Goal: Communication & Community: Share content

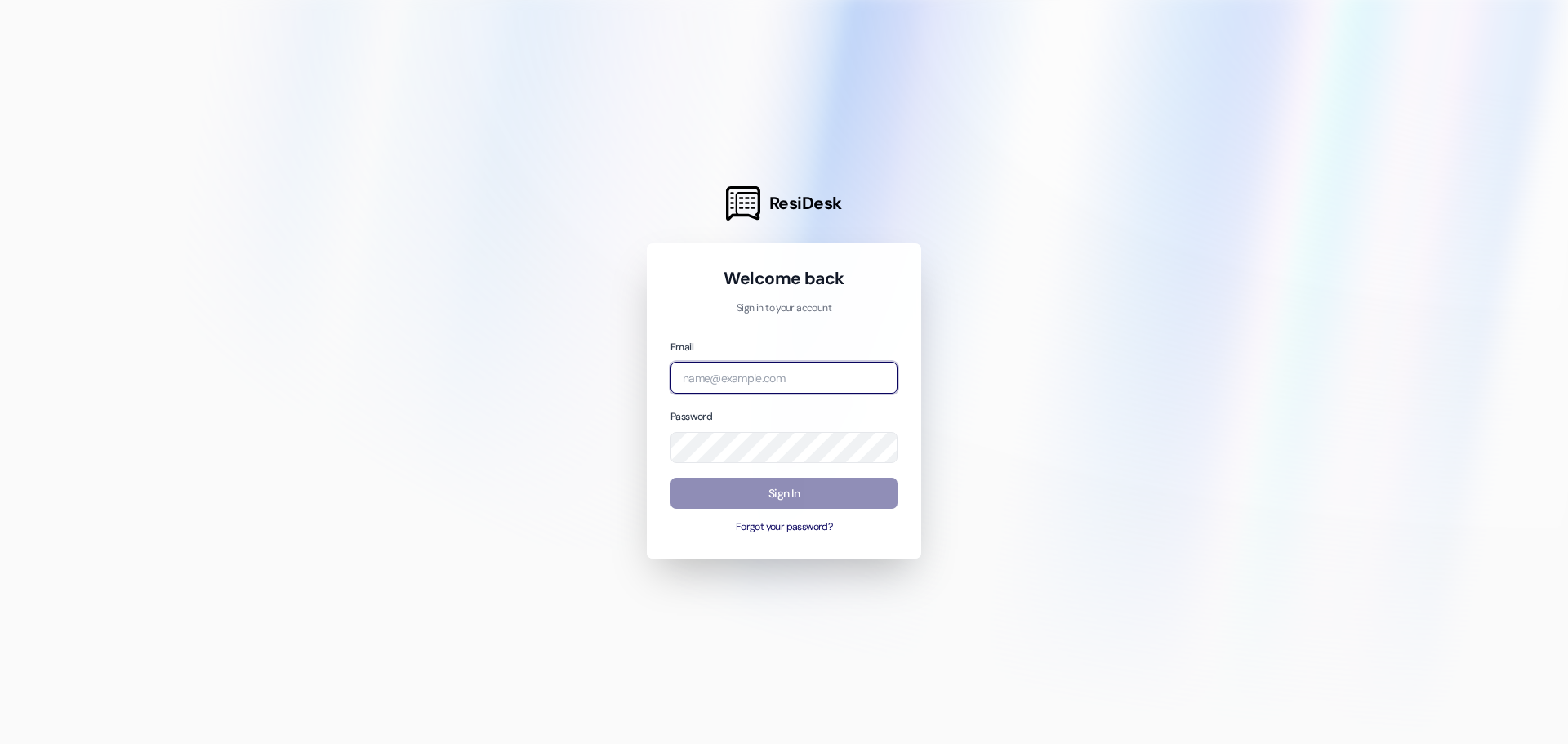
type input "[EMAIL_ADDRESS][DOMAIN_NAME]"
click at [772, 496] on button "Sign In" at bounding box center [784, 494] width 227 height 32
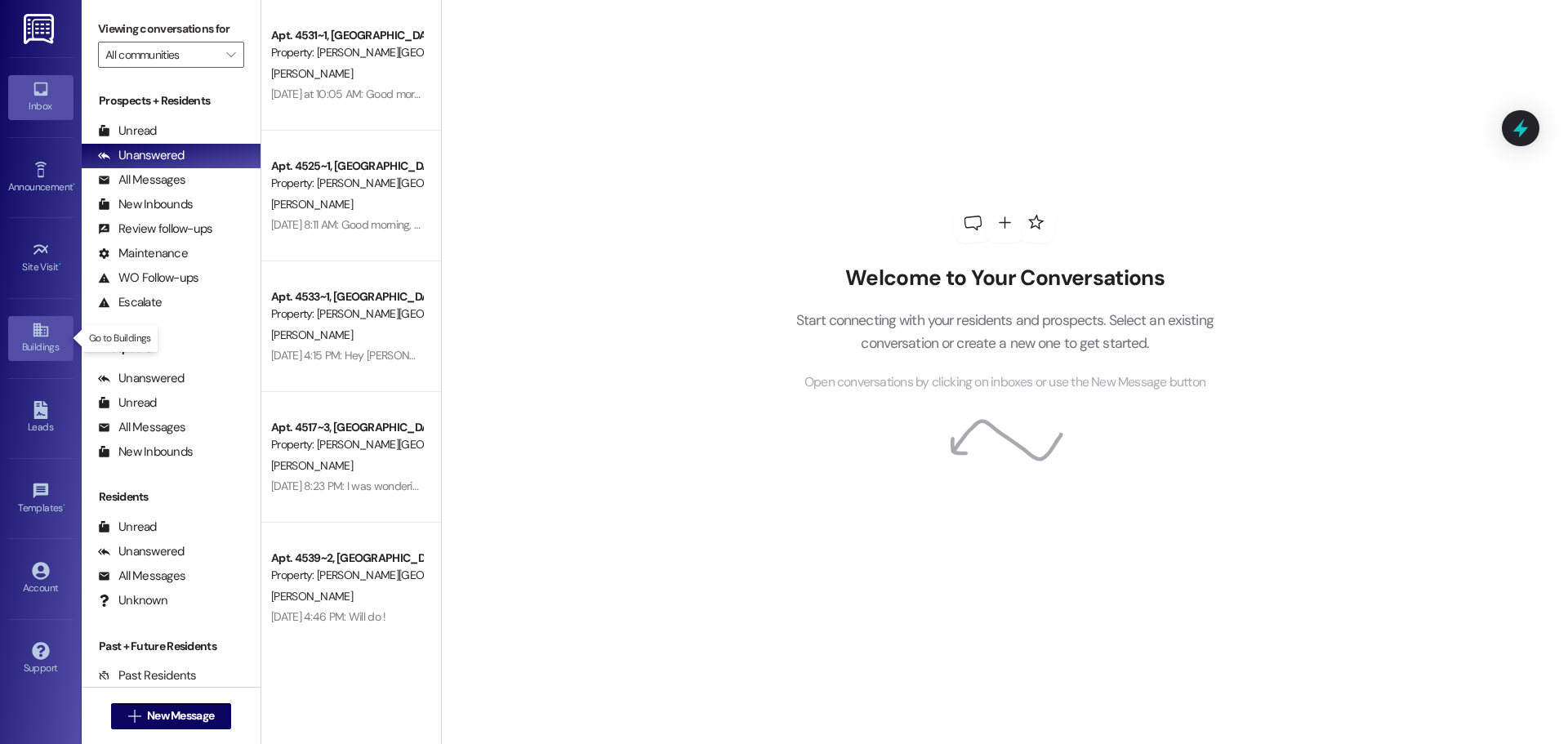
click at [46, 334] on icon at bounding box center [40, 329] width 18 height 18
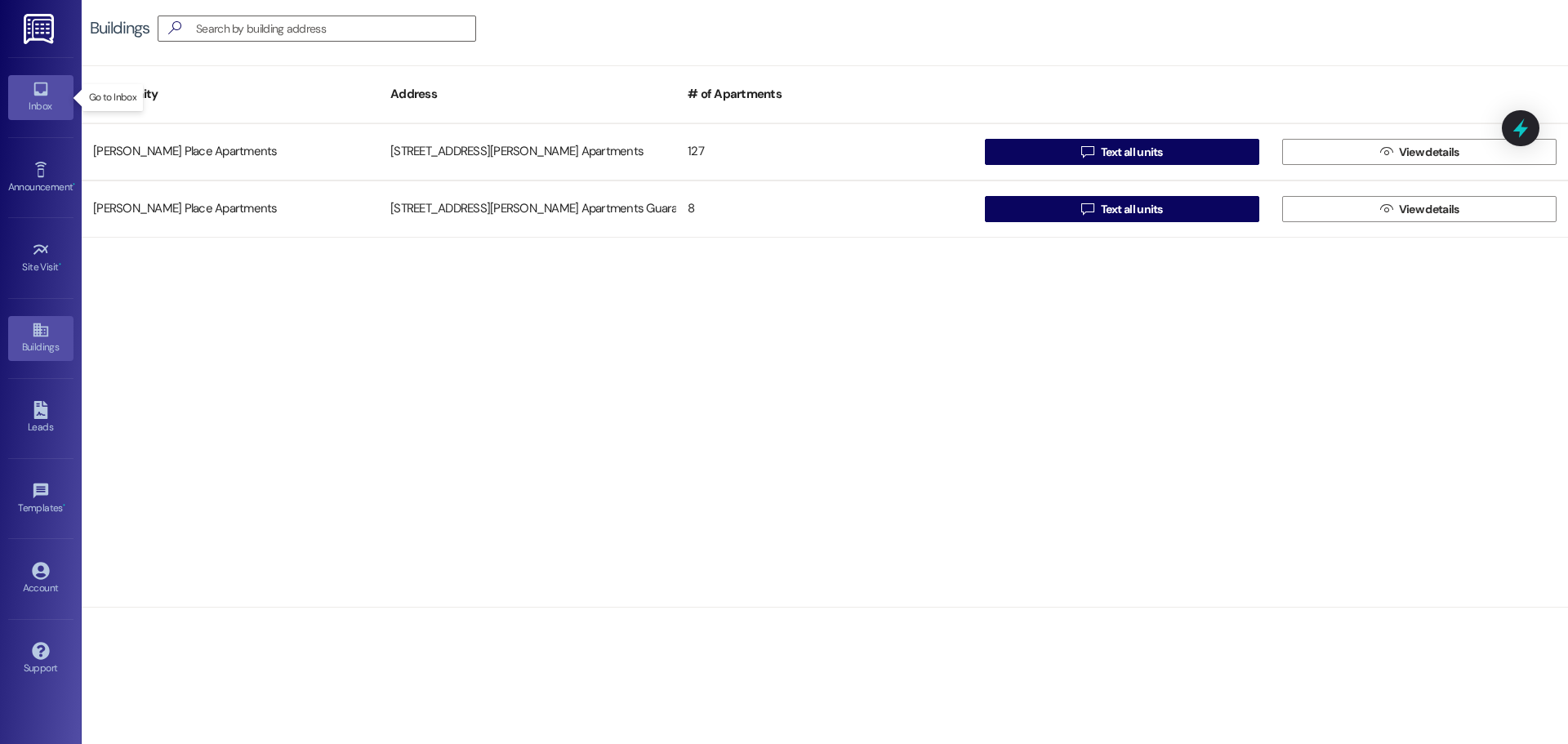
click at [40, 83] on icon at bounding box center [40, 89] width 18 height 18
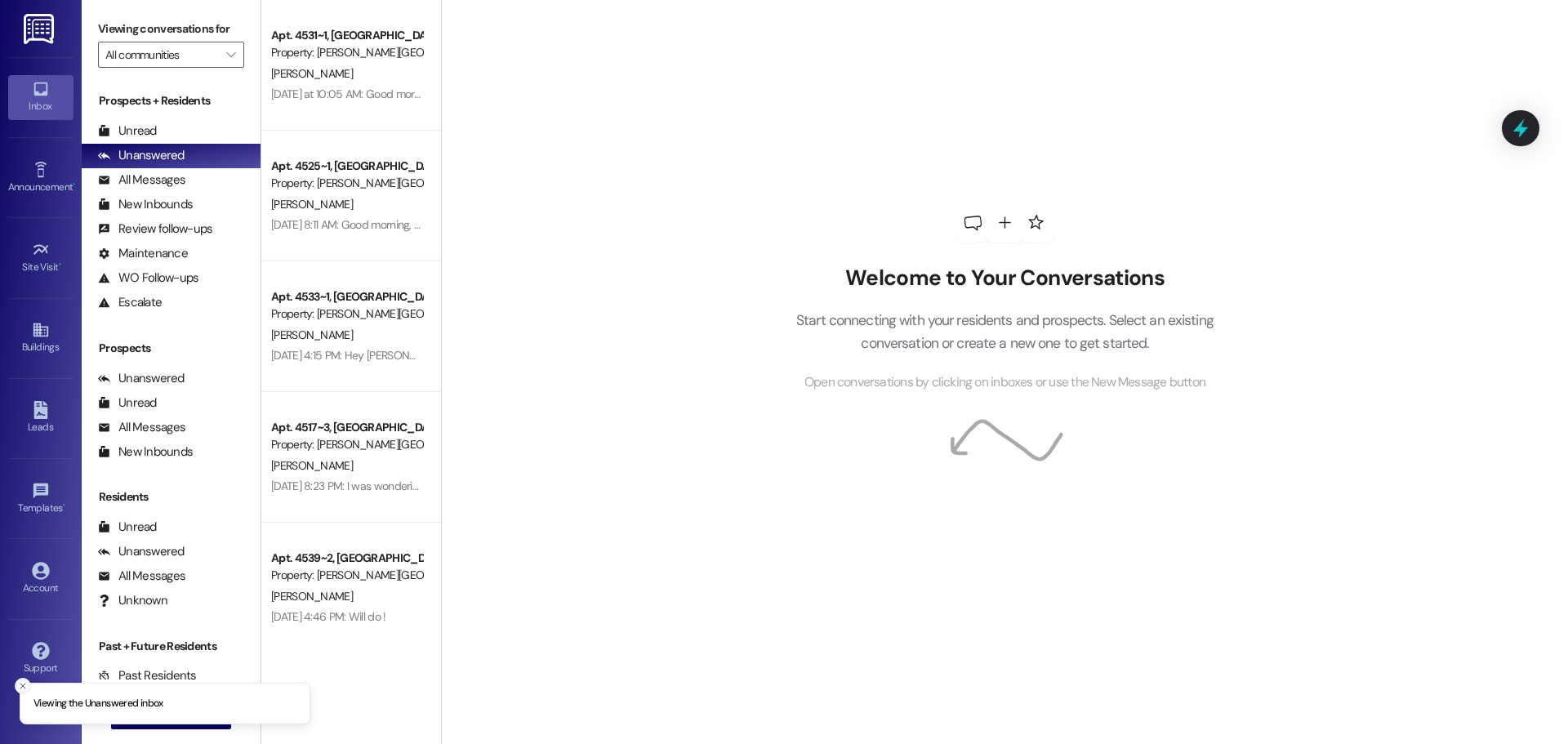
click at [19, 685] on icon "Close toast" at bounding box center [23, 685] width 10 height 10
click at [186, 711] on span "New Message" at bounding box center [181, 716] width 67 height 17
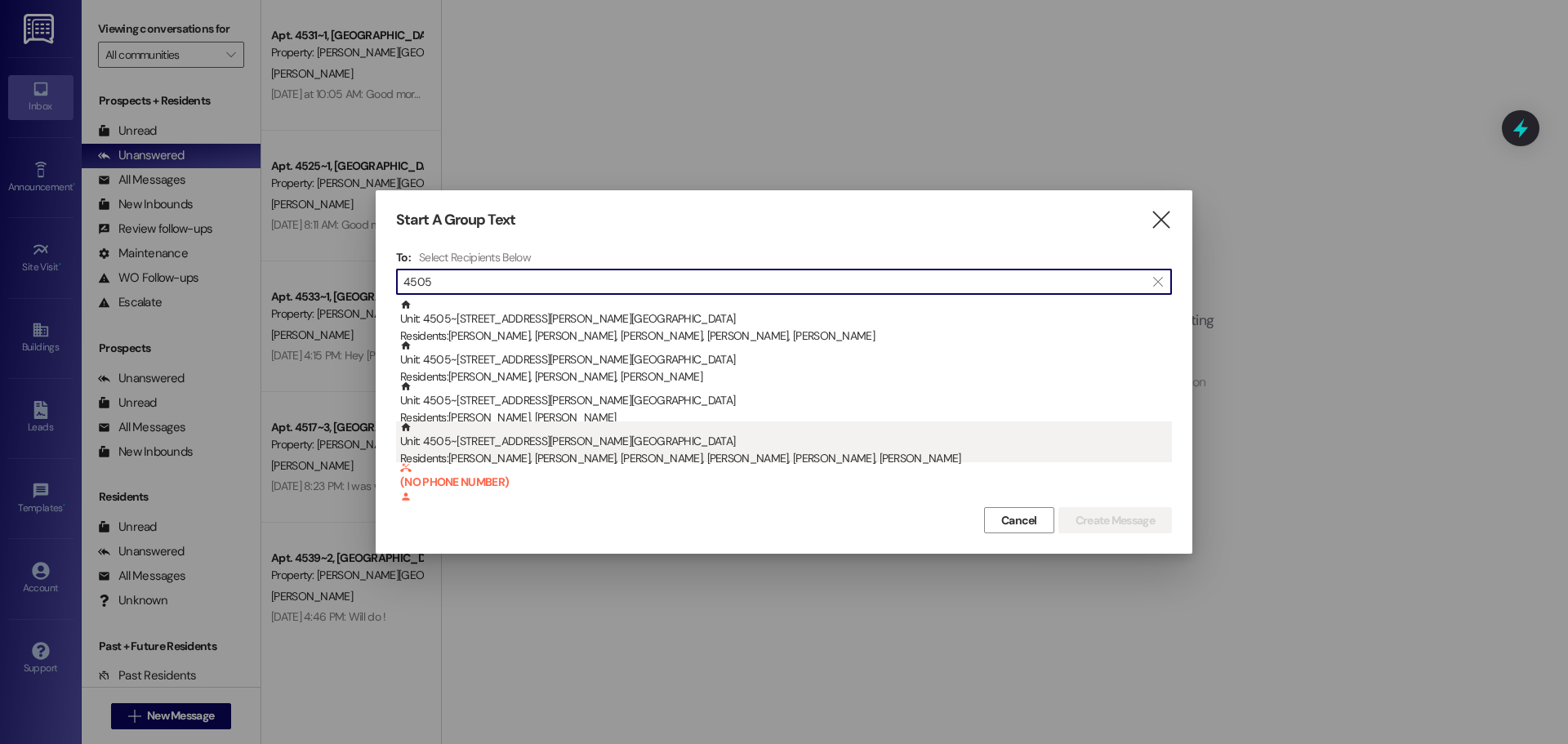
type input "4505"
click at [499, 447] on div "Unit: 4505~1 - 1 [PERSON_NAME] Place Apartments Residents: [PERSON_NAME], [PERS…" at bounding box center [786, 444] width 772 height 47
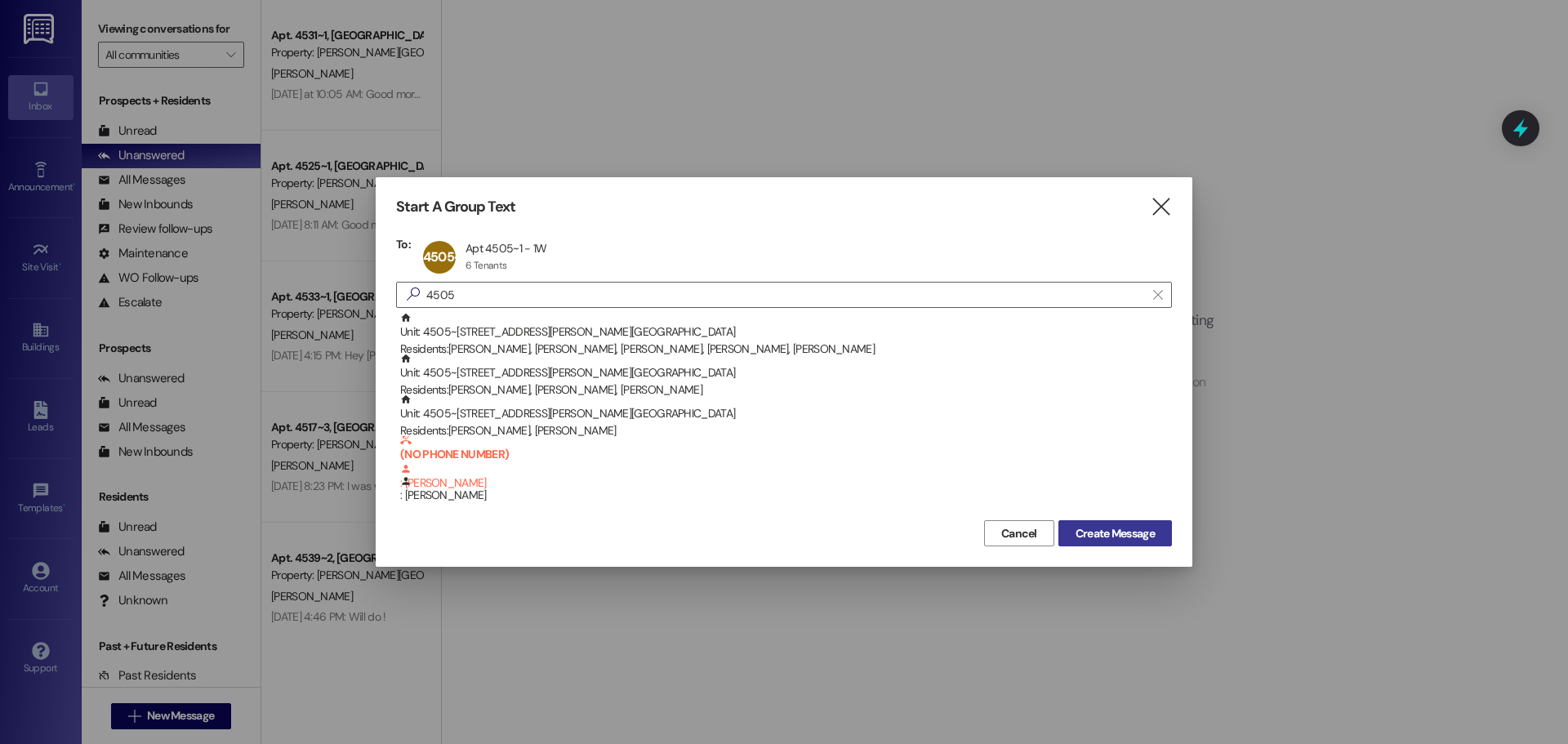
click at [1089, 533] on span "Create Message" at bounding box center [1115, 533] width 80 height 17
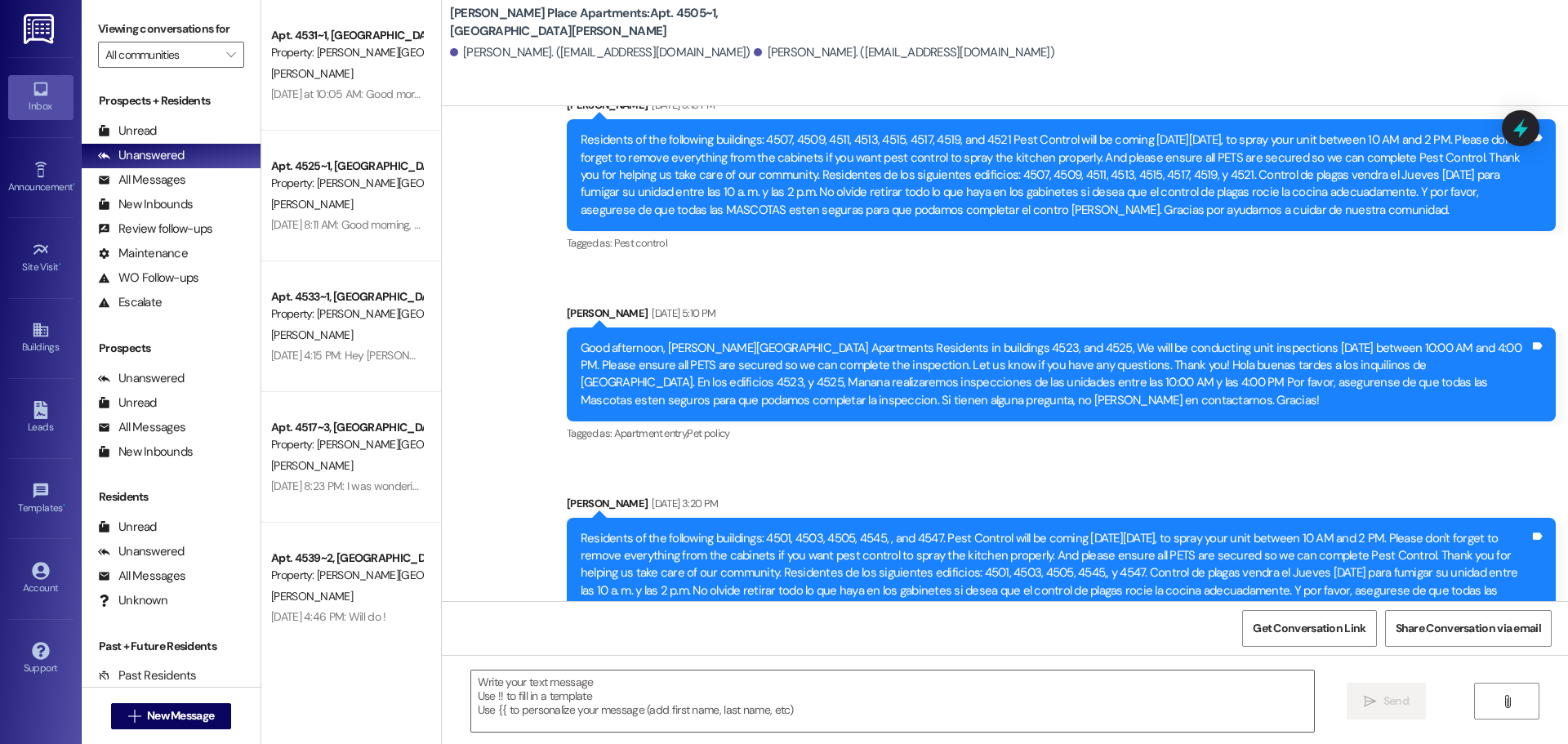
scroll to position [47860, 0]
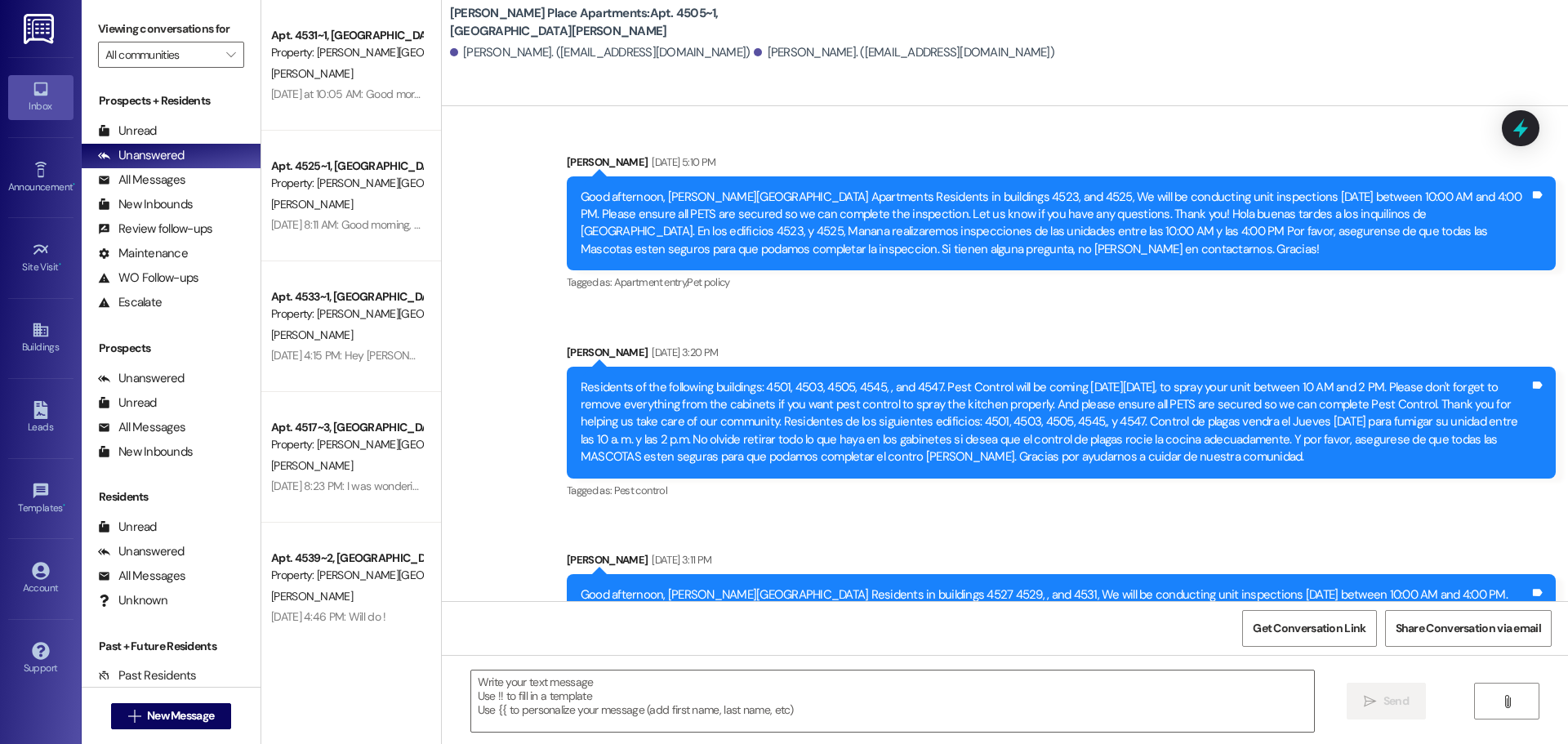
drag, startPoint x: 1241, startPoint y: 348, endPoint x: 562, endPoint y: 281, distance: 682.3
click at [567, 367] on div "Residents of the following buildings: 4501, 4503, 4505, 4545, , and 4547. Pest …" at bounding box center [1061, 423] width 989 height 112
copy div "Residents of the following buildings: 4501, 4503, 4505, 4545, , and 4547. Pest …"
click at [37, 340] on div "Buildings" at bounding box center [41, 347] width 82 height 17
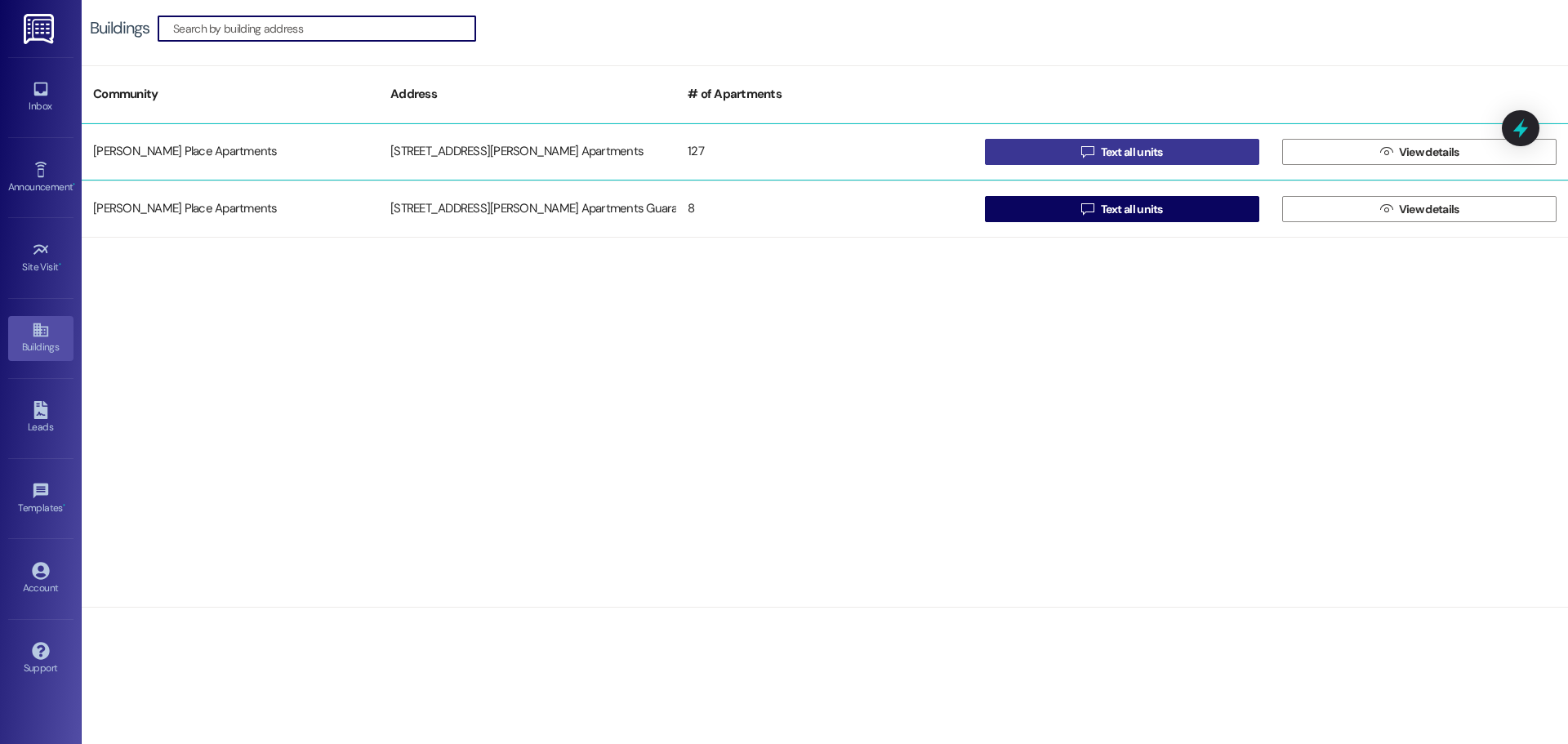
click at [1135, 153] on span "Text all units" at bounding box center [1132, 152] width 62 height 17
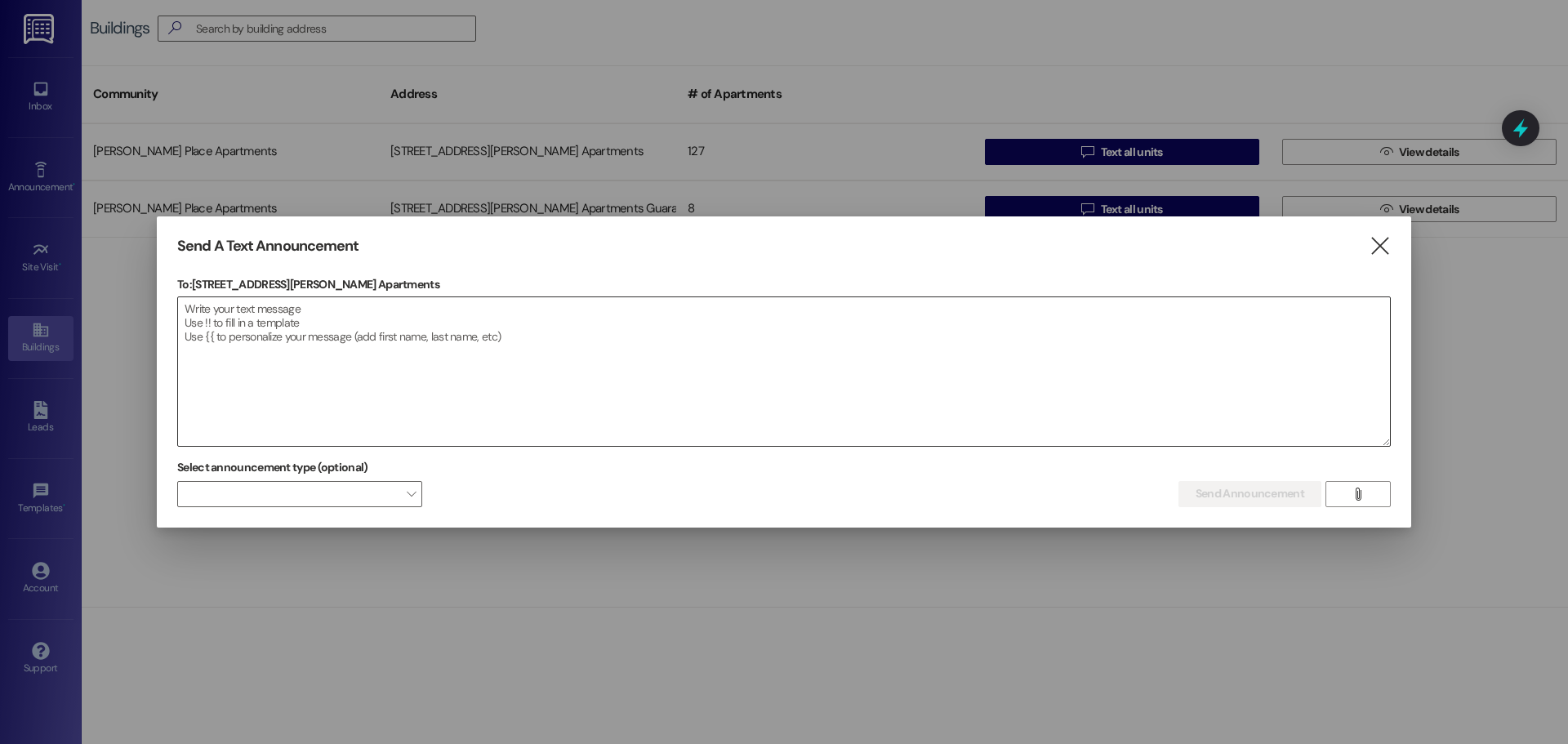
click at [188, 306] on textarea at bounding box center [784, 372] width 1212 height 149
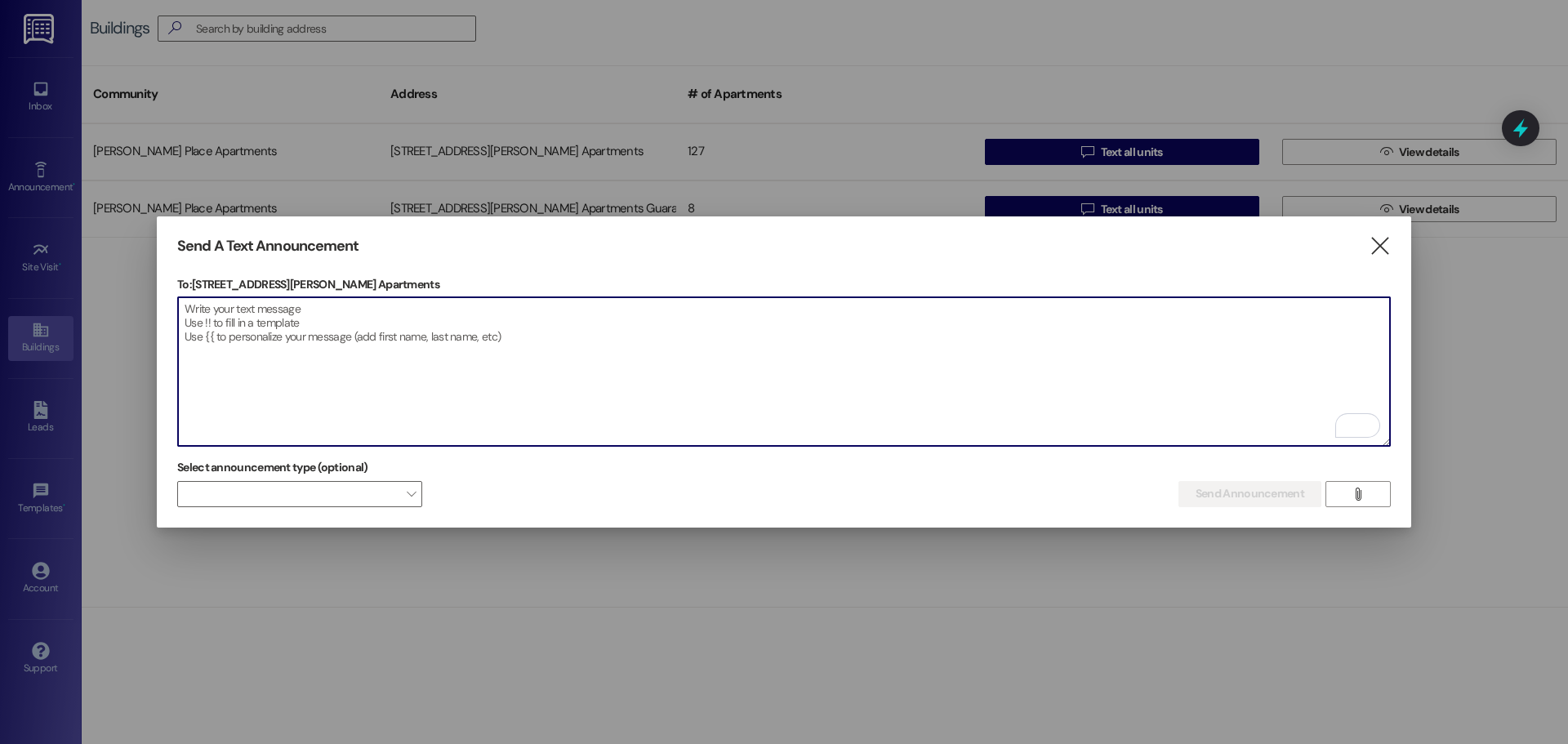
paste textarea "Residents of the following buildings: 4501, 4503, 4505, 4545, , and 4547. Pest …"
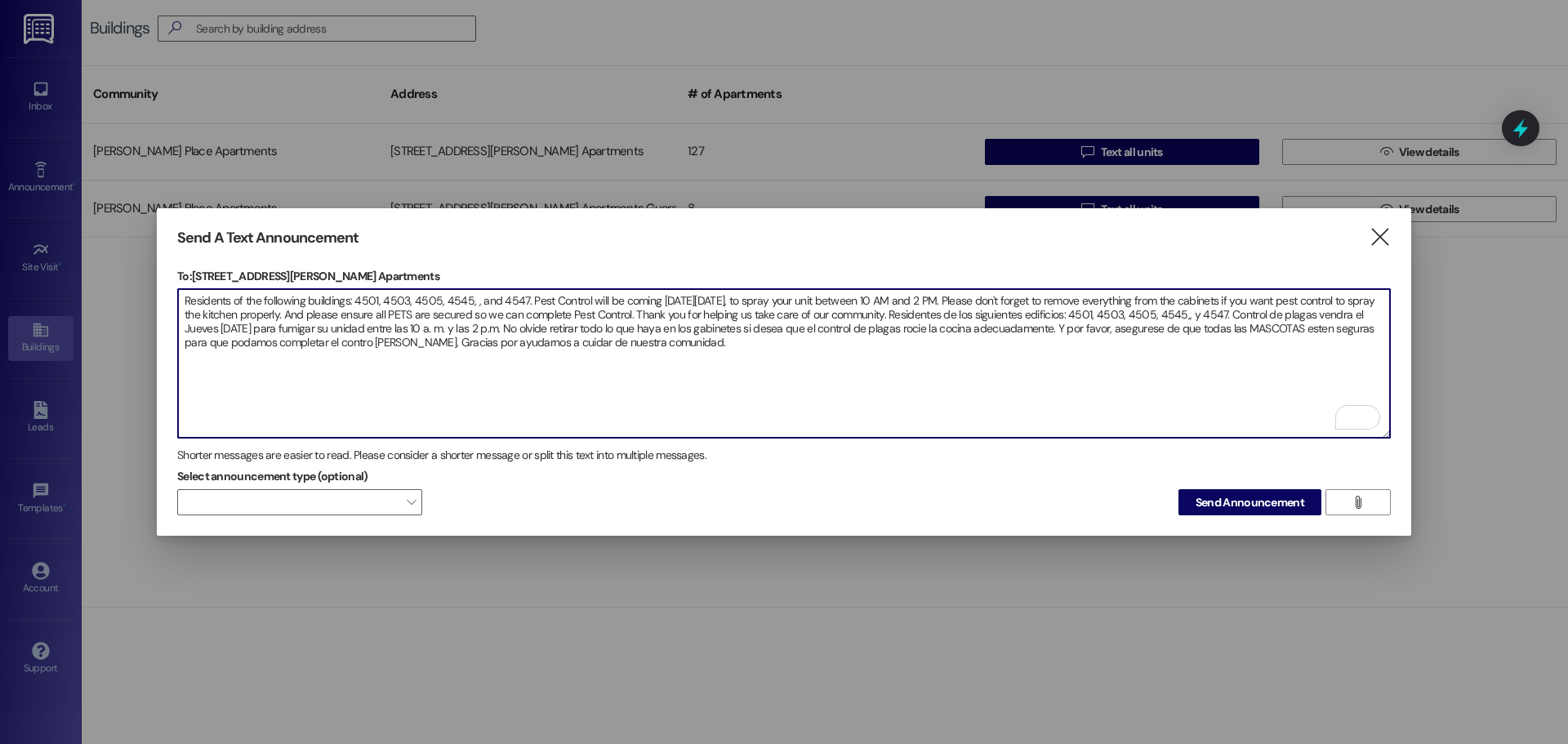
click at [470, 296] on textarea "Residents of the following buildings: 4501, 4503, 4505, 4545, , and 4547. Pest …" at bounding box center [784, 363] width 1212 height 149
click at [380, 302] on textarea "Residents of the following buildings: 4523,4525,4527, , and 4547. Pest Control …" at bounding box center [784, 363] width 1212 height 149
click at [381, 296] on textarea "Residents of the following buildings: 4523,4525,4527, , and 4547. Pest Control …" at bounding box center [784, 363] width 1212 height 149
click at [410, 296] on textarea "Residents of the following buildings: 4523, 4525,4527, , and 4547. Pest Control…" at bounding box center [784, 363] width 1212 height 149
click at [443, 295] on textarea "Residents of the following buildings: 4523, 4525, 4527, , and 4547. Pest Contro…" at bounding box center [784, 363] width 1212 height 149
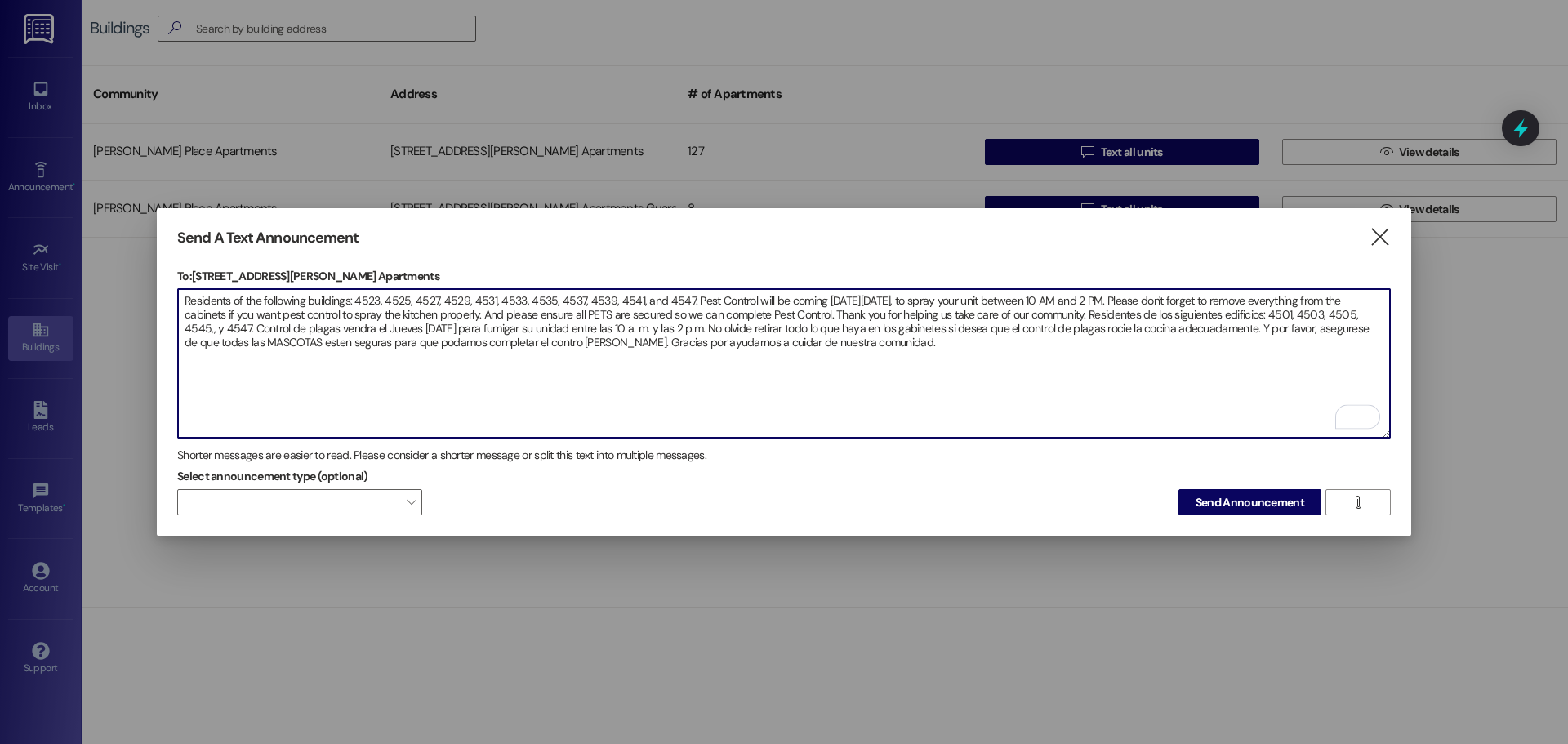
click at [683, 295] on textarea "Residents of the following buildings: 4523, 4525, 4527, 4529, 4531, 4533, 4535,…" at bounding box center [784, 363] width 1212 height 149
click at [907, 295] on textarea "Residents of the following buildings: 4523, 4525, 4527, 4529, 4531, 4533, 4535,…" at bounding box center [784, 363] width 1212 height 149
click at [1380, 310] on textarea "Residents of the following buildings: 4523, 4525, 4527, 4529, 4531, 4533, 4535,…" at bounding box center [784, 363] width 1212 height 149
click at [386, 323] on textarea "Residents of the following buildings: 4523, 4525, 4527, 4529, 4531, 4533, 4535,…" at bounding box center [784, 363] width 1212 height 149
click at [395, 321] on textarea "Residents of the following buildings: 4523, 4525, 4527, 4529, 4531, 4533, 4535,…" at bounding box center [784, 363] width 1212 height 149
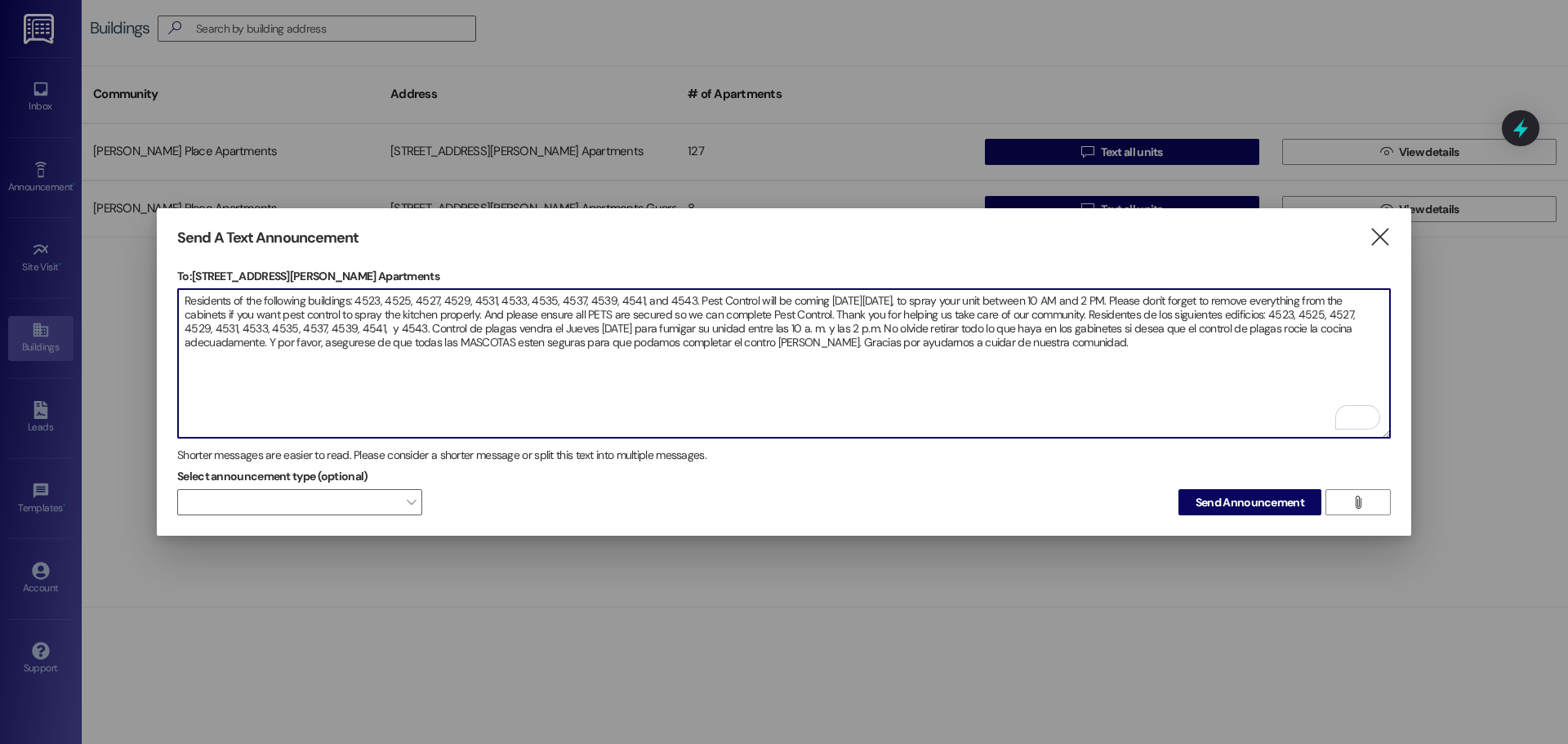
click at [586, 324] on textarea "Residents of the following buildings: 4523, 4525, 4527, 4529, 4531, 4533, 4535,…" at bounding box center [784, 363] width 1212 height 149
click at [904, 297] on textarea "Residents of the following buildings: 4523, 4525, 4527, 4529, 4531, 4533, 4535,…" at bounding box center [784, 363] width 1212 height 149
click at [1135, 359] on textarea "Residents of the following buildings: 4523, 4525, 4527, 4529, 4531, 4533, 4535,…" at bounding box center [784, 363] width 1212 height 149
type textarea "Residents of the following buildings: 4523, 4525, 4527, 4529, 4531, 4533, 4535,…"
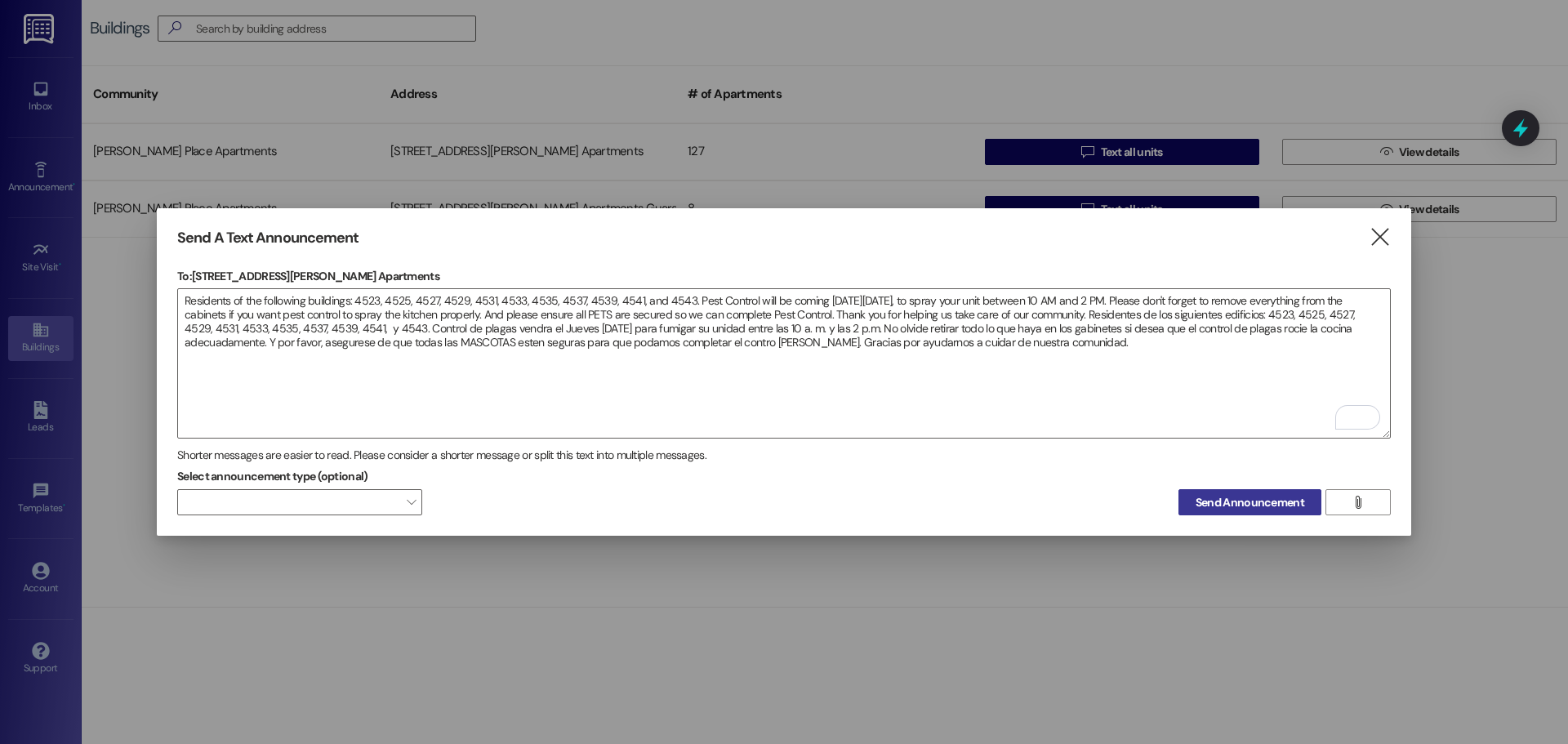
click at [1270, 500] on span "Send Announcement" at bounding box center [1250, 502] width 109 height 17
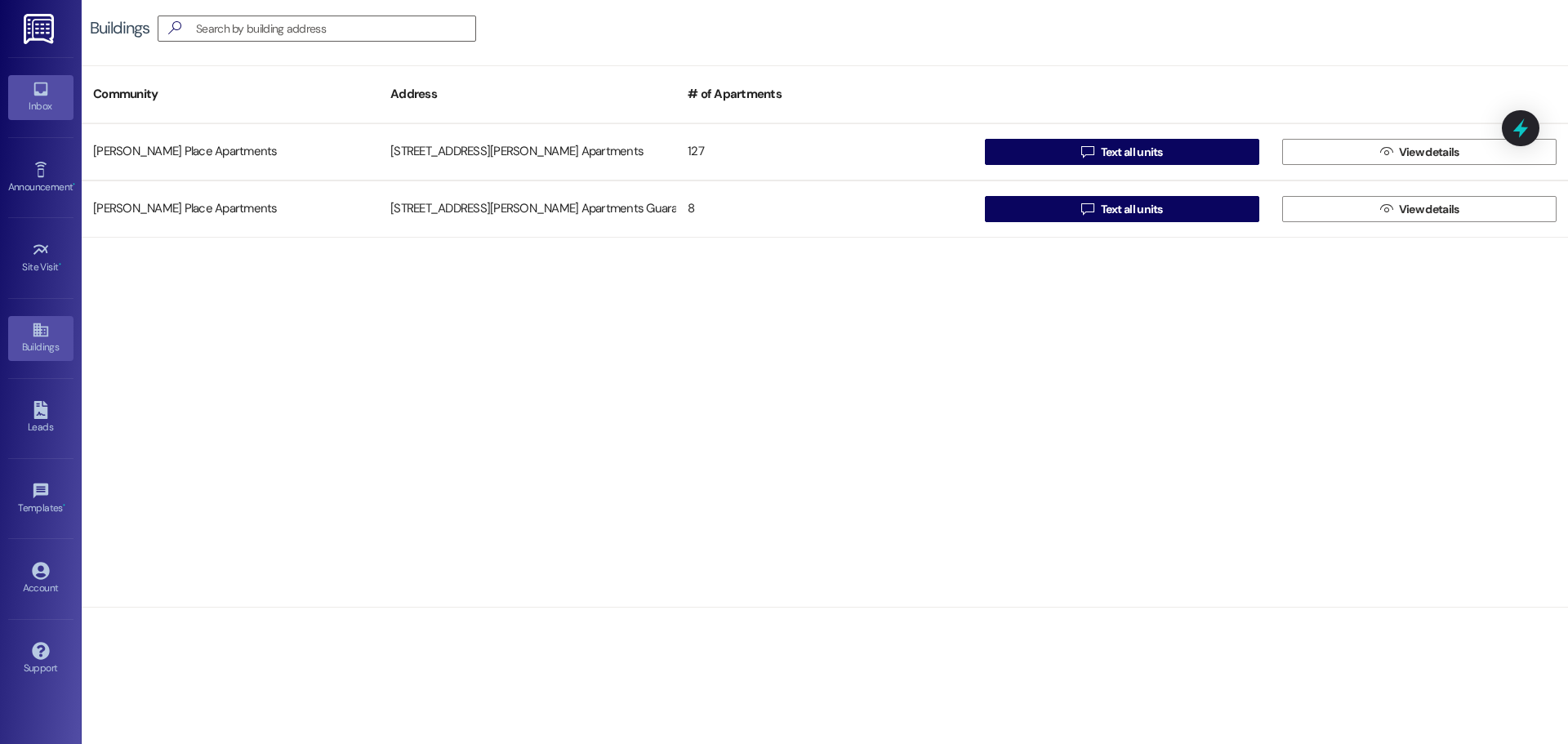
click at [33, 100] on div "Inbox" at bounding box center [41, 106] width 82 height 17
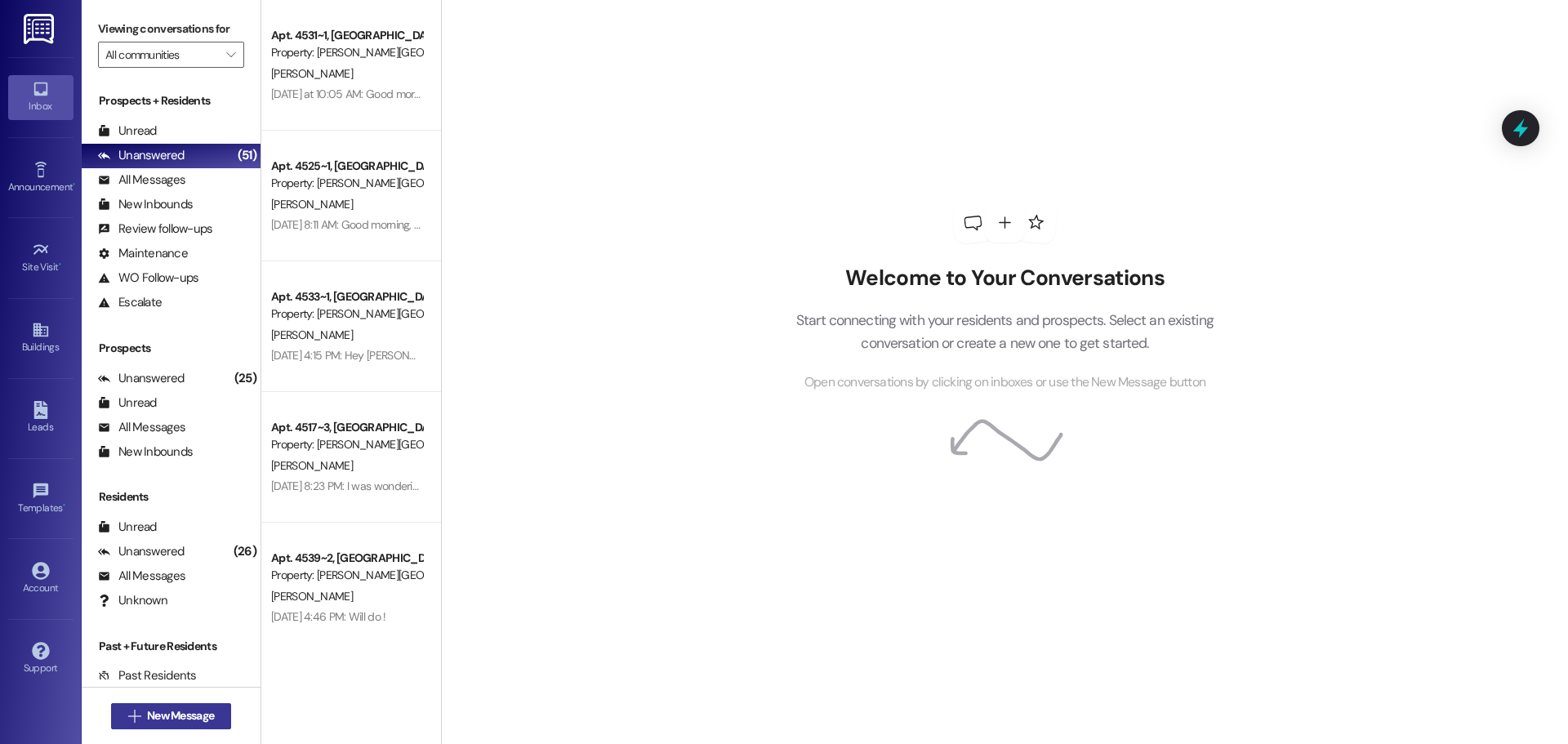
click at [182, 711] on span "New Message" at bounding box center [181, 716] width 67 height 17
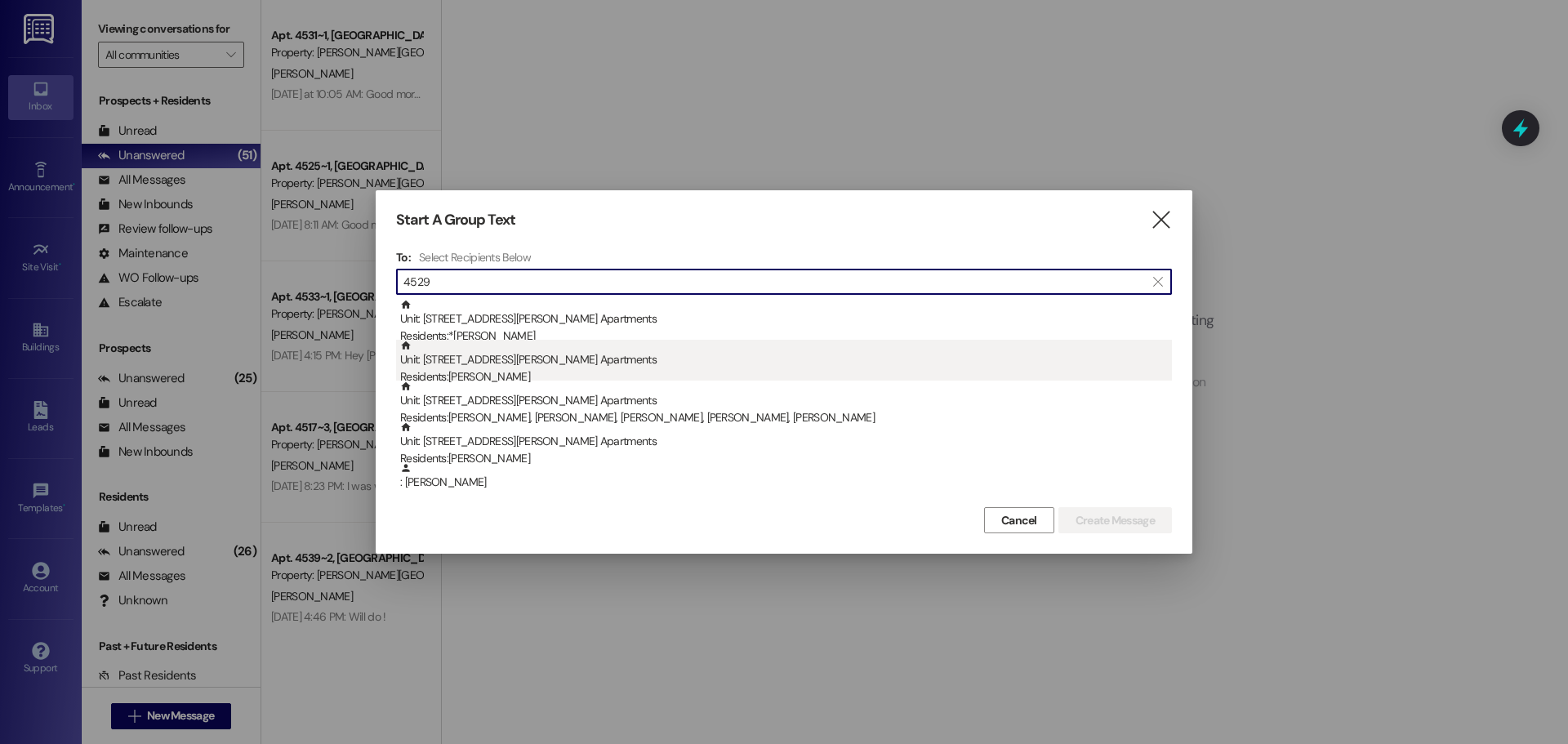
type input "4529"
click at [465, 371] on div "Residents: [PERSON_NAME]" at bounding box center [786, 377] width 772 height 17
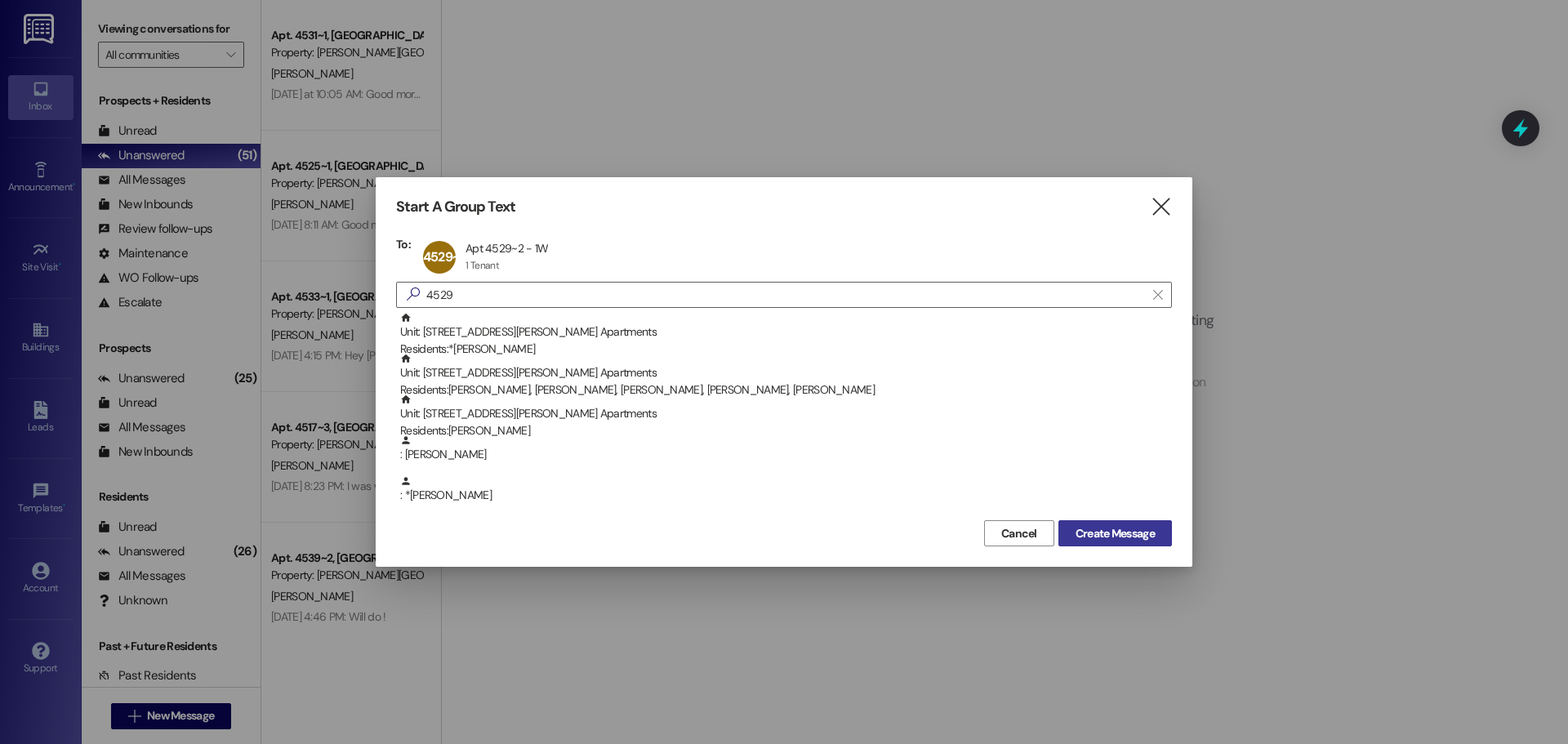
click at [1123, 531] on span "Create Message" at bounding box center [1115, 533] width 80 height 17
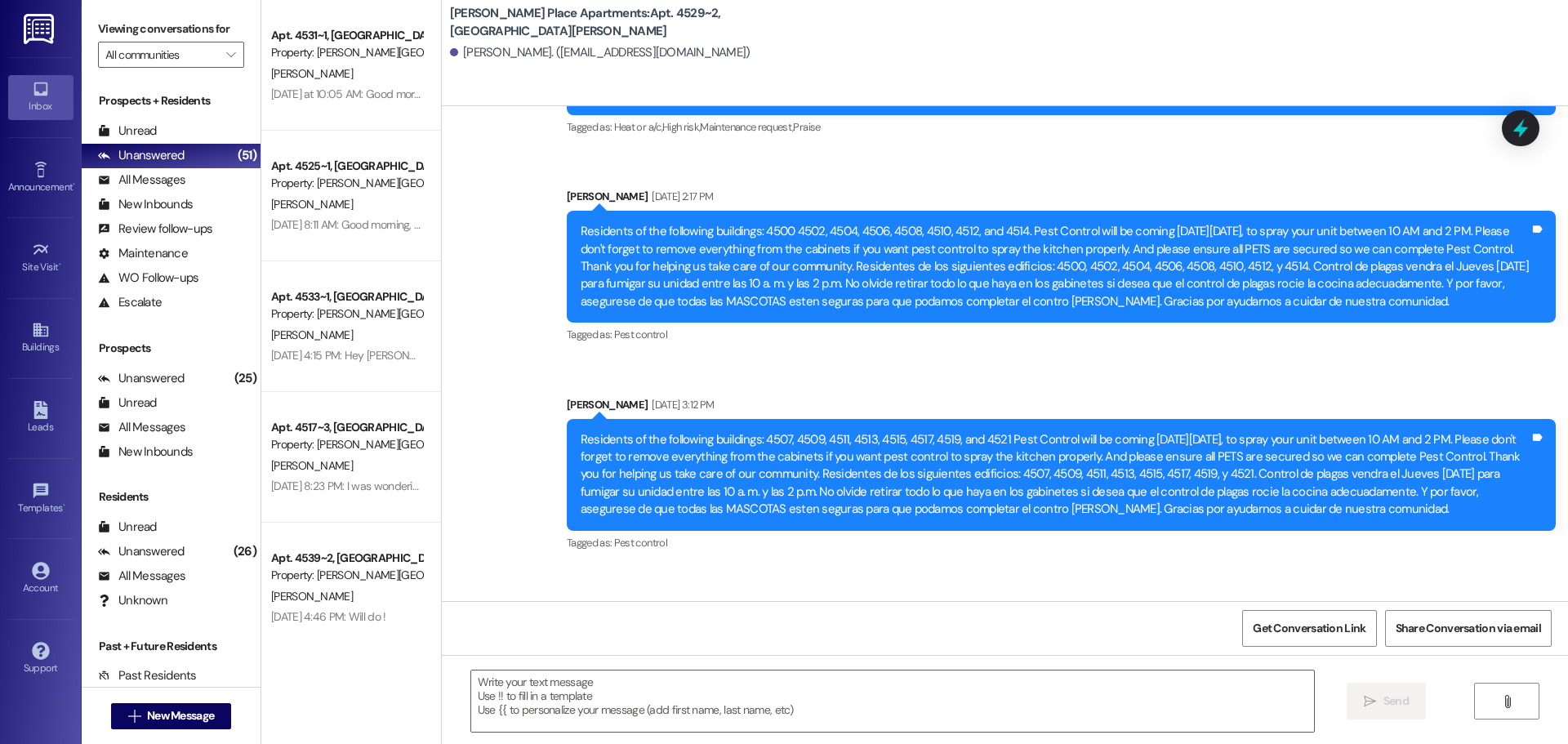
scroll to position [36404, 0]
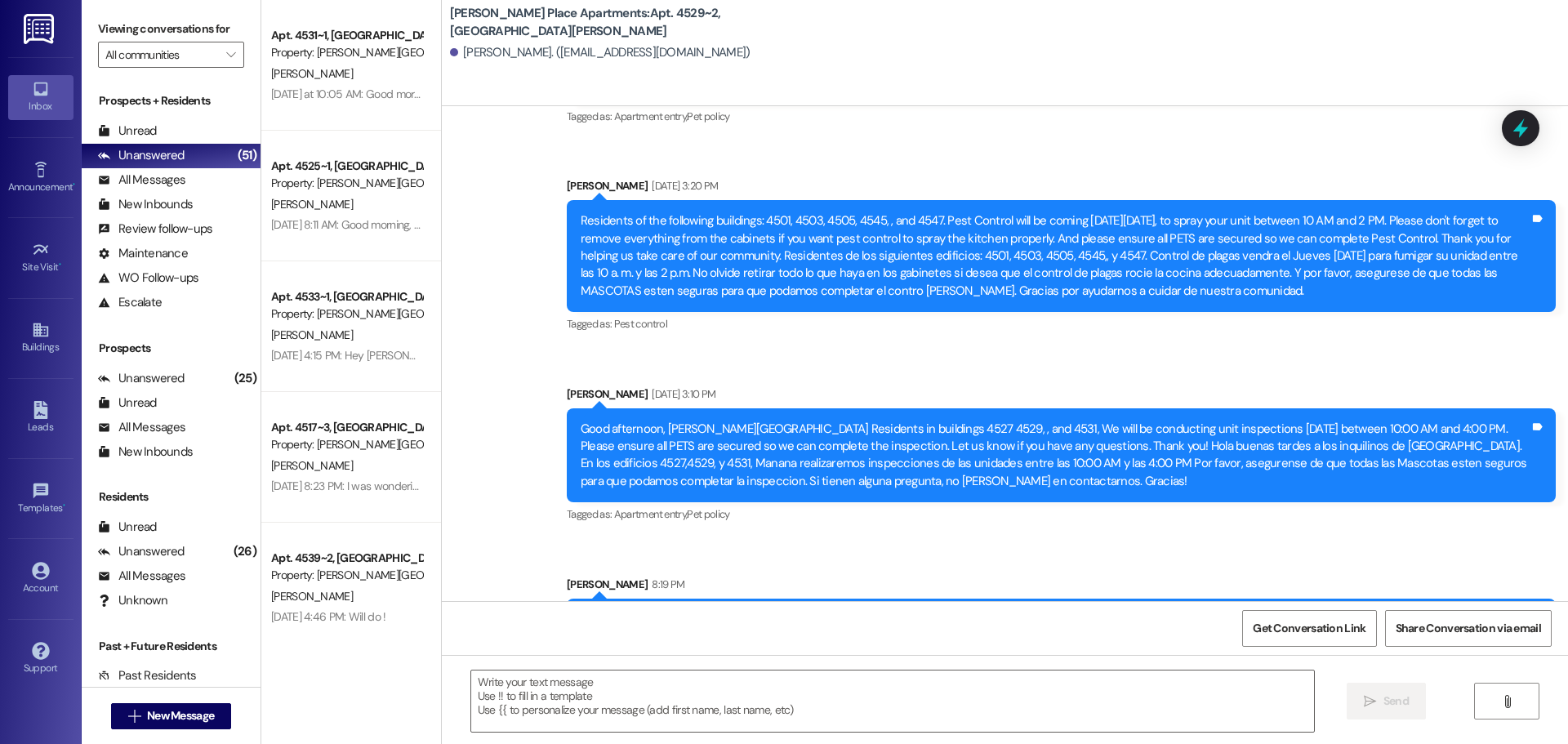
drag, startPoint x: 623, startPoint y: 568, endPoint x: 569, endPoint y: 474, distance: 108.4
click at [581, 611] on div "Residents of the following buildings: 4523, 4525, 4527, 4529, 4531, 4533, 4535,…" at bounding box center [1055, 664] width 949 height 105
copy div "Residents of the following buildings: 4523, 4525, 4527, 4529, 4531, 4533, 4535,…"
